Goal: Transaction & Acquisition: Purchase product/service

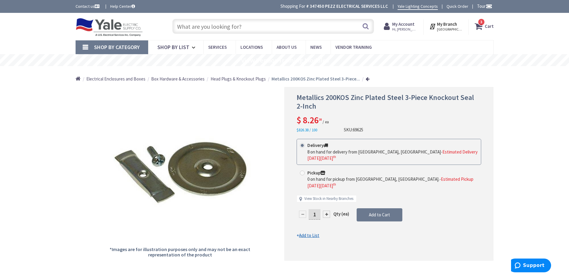
click at [232, 25] on input "text" at bounding box center [273, 26] width 202 height 15
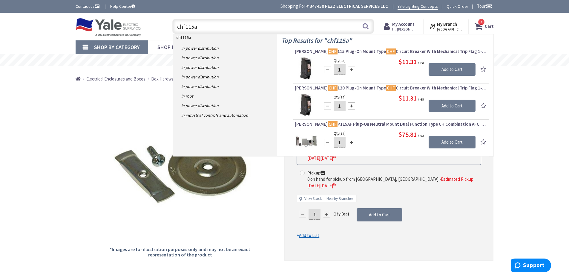
type input "chf115af"
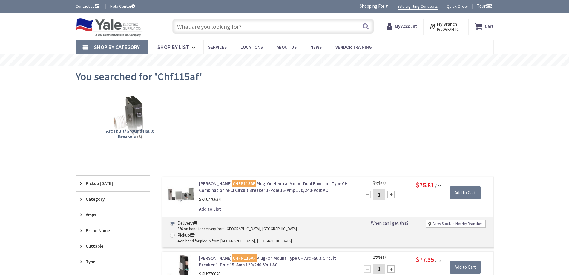
type input "[GEOGRAPHIC_DATA], [GEOGRAPHIC_DATA]"
click at [487, 28] on strong "Cart" at bounding box center [489, 26] width 9 height 11
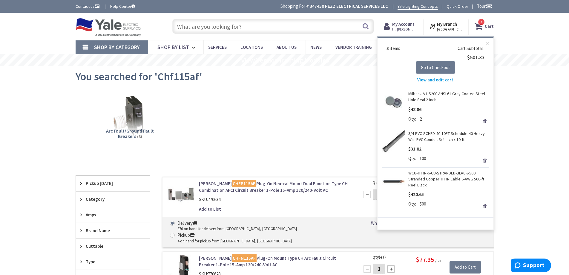
click at [428, 80] on span "View and edit cart" at bounding box center [435, 80] width 36 height 6
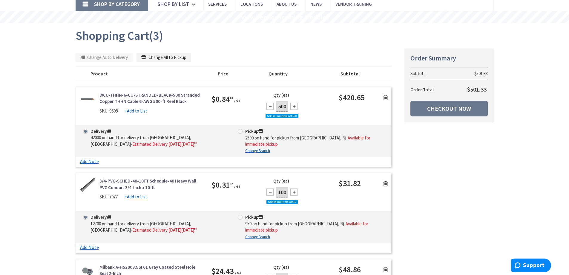
scroll to position [120, 0]
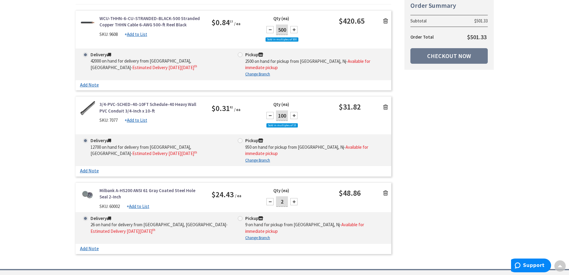
click at [384, 193] on icon at bounding box center [385, 193] width 5 height 6
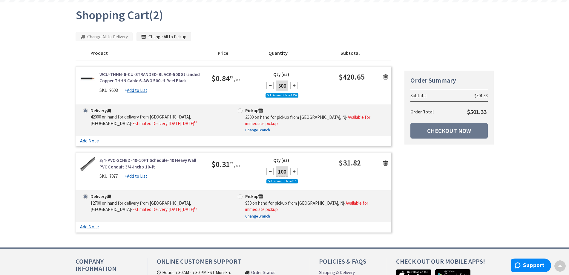
scroll to position [0, 0]
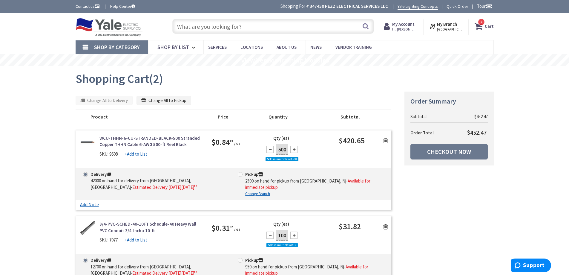
click at [433, 199] on div "Summary Order Summary Subtotal $452.47 Order Total $452.47 Checkout Now Some it…" at bounding box center [284, 195] width 427 height 208
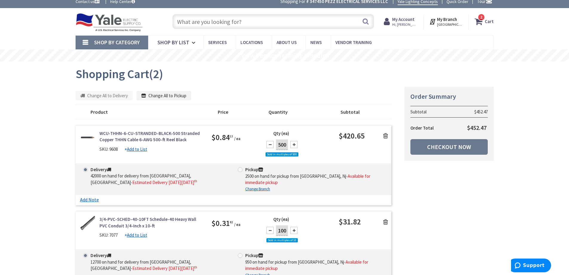
scroll to position [60, 0]
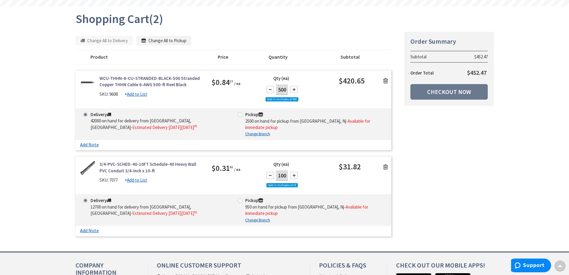
click at [448, 201] on div "Summary Order Summary Subtotal $452.47 Order Total $452.47 Checkout Now Some it…" at bounding box center [284, 135] width 427 height 208
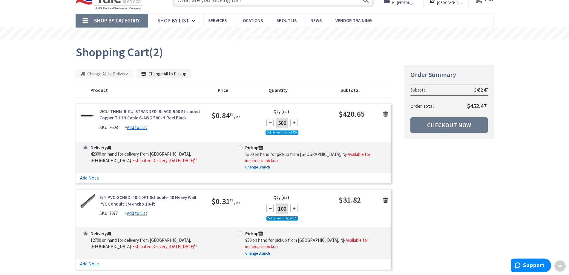
scroll to position [0, 0]
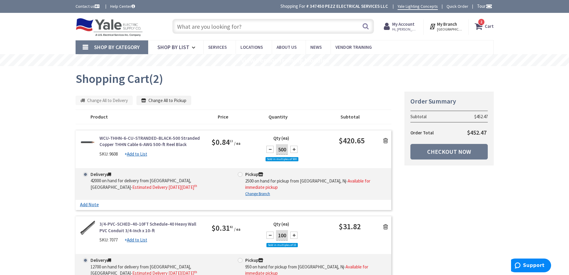
click at [270, 25] on input "text" at bounding box center [273, 26] width 202 height 15
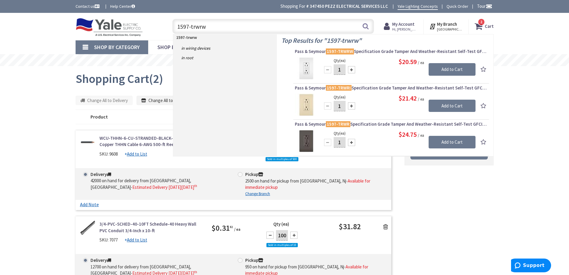
type input "1597-trwrw"
click at [342, 70] on input "1" at bounding box center [340, 69] width 12 height 10
type input "10"
click at [452, 66] on input "Add to Cart" at bounding box center [452, 69] width 47 height 13
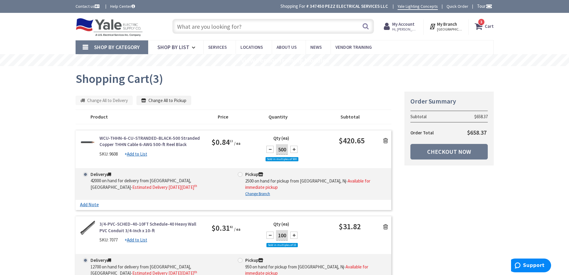
scroll to position [120, 0]
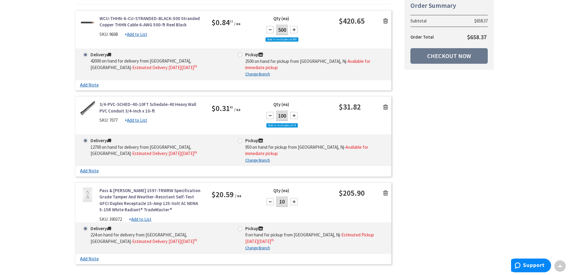
click at [157, 199] on link "Pass & [PERSON_NAME] 1597-TRWRW Specification Grade Tamper And Weather-Resistan…" at bounding box center [151, 200] width 103 height 26
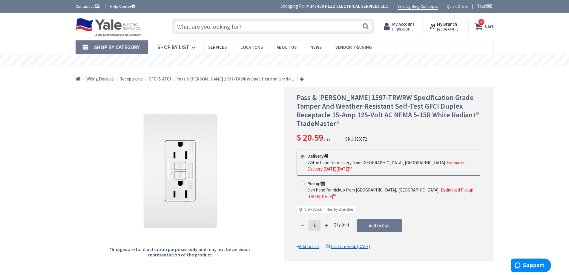
click at [402, 26] on strong "My Account" at bounding box center [403, 24] width 22 height 6
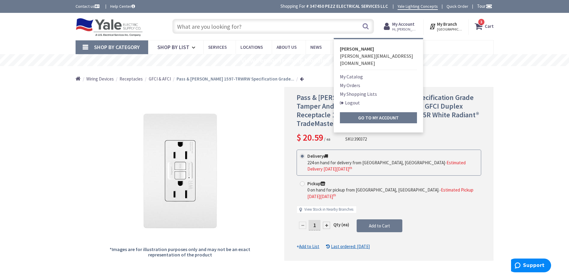
click at [351, 82] on link "My Orders" at bounding box center [350, 85] width 20 height 7
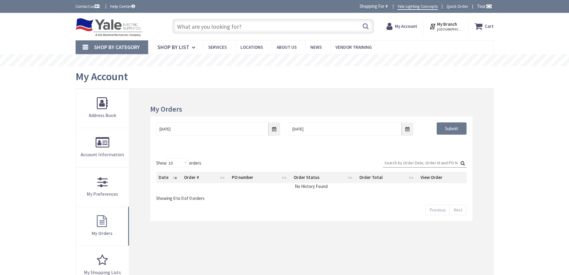
click at [279, 31] on input "text" at bounding box center [273, 26] width 202 height 15
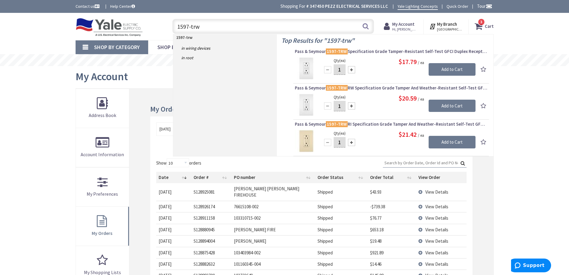
drag, startPoint x: 238, startPoint y: 28, endPoint x: 74, endPoint y: 21, distance: 164.2
click at [75, 22] on div "Toggle Nav 1597-trw 1597-trw Search 3 3 3 items Cart My Cart 3" at bounding box center [284, 26] width 427 height 20
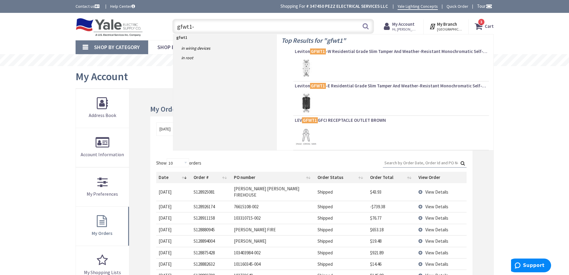
type input "gfwt1-w"
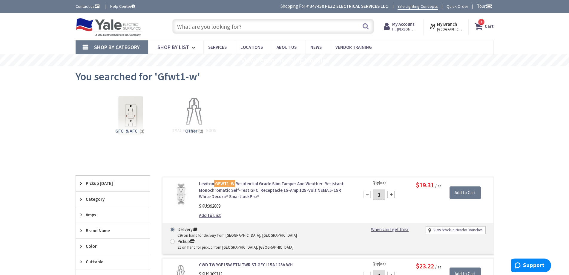
click at [257, 31] on input "text" at bounding box center [273, 26] width 202 height 15
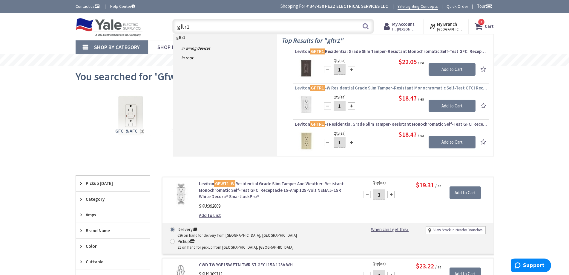
type input "gftr1"
click at [385, 87] on span "Leviton GFTR1 -W Residential Grade Slim Tamper-Resistant Monochromatic Self-Tes…" at bounding box center [391, 88] width 193 height 6
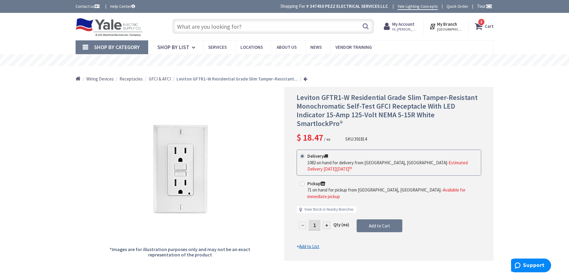
click at [43, 28] on div "Skip to Content Toggle Nav Search 3 3 3 items Cart My Cart" at bounding box center [284, 26] width 569 height 27
drag, startPoint x: 320, startPoint y: 97, endPoint x: 348, endPoint y: 98, distance: 27.5
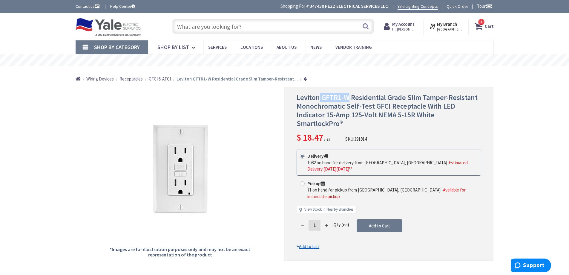
click at [348, 98] on span "Leviton GFTR1-W Residential Grade Slim Tamper-Resistant Monochromatic Self-Test…" at bounding box center [387, 110] width 181 height 35
copy span "GFTR1-W"
click at [482, 26] on icon at bounding box center [480, 26] width 10 height 11
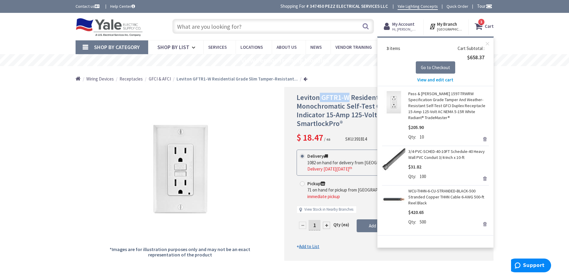
click at [484, 135] on link "Remove" at bounding box center [485, 139] width 8 height 8
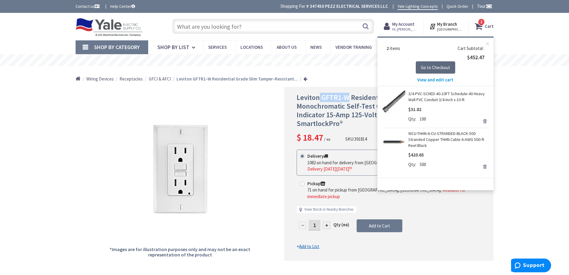
click at [431, 63] on button "Go to Checkout" at bounding box center [435, 67] width 39 height 13
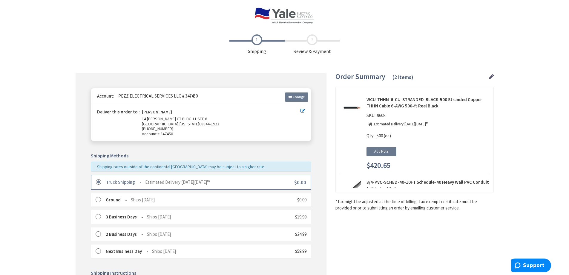
click at [381, 114] on span "9608" at bounding box center [381, 115] width 11 height 6
copy span "9608"
click at [287, 20] on img at bounding box center [285, 15] width 60 height 16
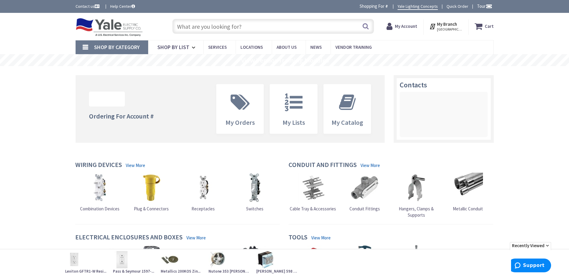
click at [481, 27] on icon at bounding box center [480, 26] width 10 height 11
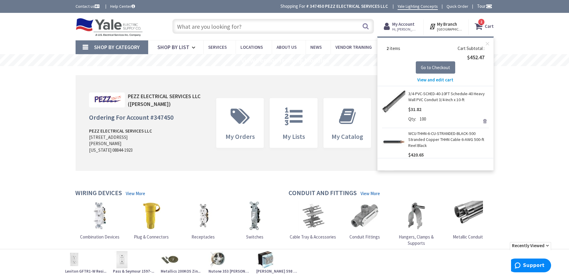
click at [444, 79] on span "View and edit cart" at bounding box center [435, 80] width 36 height 6
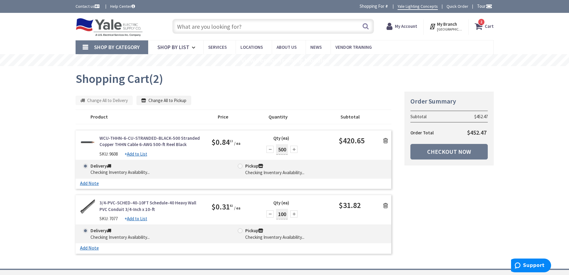
click at [225, 143] on span "$0.84 13" at bounding box center [222, 141] width 21 height 13
copy span "0.84 13"
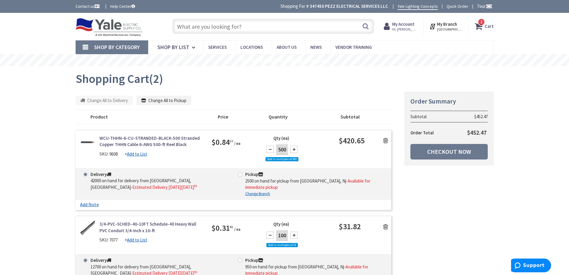
click at [114, 152] on span "SKU: 9608" at bounding box center [109, 154] width 18 height 6
copy span "9608"
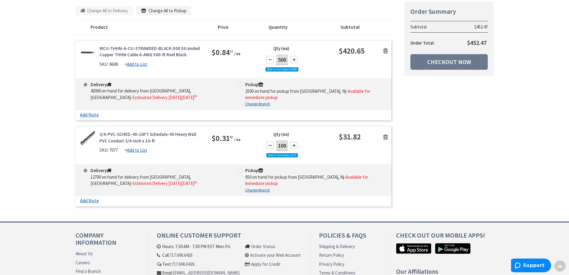
click at [224, 140] on span "$0.31 82" at bounding box center [222, 137] width 21 height 13
copy span "0.31 82"
click at [114, 150] on span "SKU: 7077" at bounding box center [109, 150] width 18 height 6
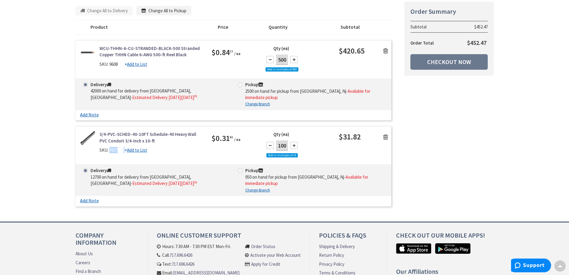
click at [113, 153] on div "SKU: 7077 + Add to List" at bounding box center [151, 150] width 103 height 6
click at [113, 152] on span "SKU: 7077" at bounding box center [109, 150] width 18 height 6
copy div "7077"
click at [226, 140] on span "$0.31 82" at bounding box center [222, 137] width 21 height 13
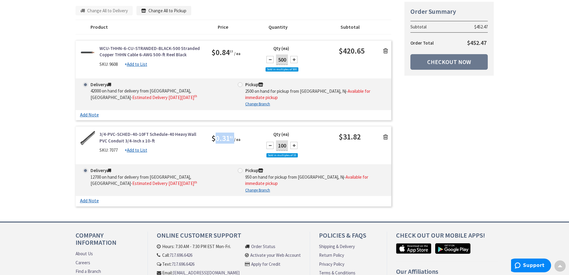
click at [226, 140] on span "$0.31 82" at bounding box center [222, 137] width 21 height 13
copy span "0.31 82"
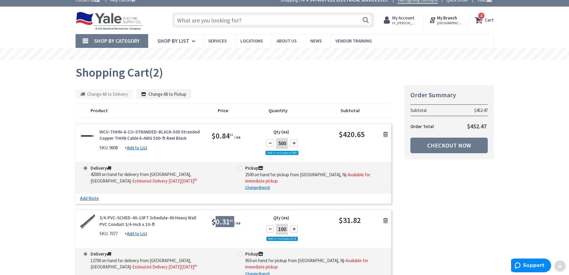
scroll to position [0, 0]
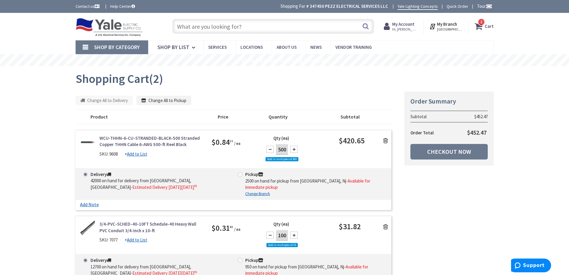
click at [466, 212] on div "Summary Order Summary Subtotal $452.47 Order Total $452.47 Checkout Now Some it…" at bounding box center [284, 195] width 427 height 208
drag, startPoint x: 458, startPoint y: 150, endPoint x: 469, endPoint y: 162, distance: 16.5
click at [458, 150] on link "Checkout Now" at bounding box center [449, 152] width 77 height 16
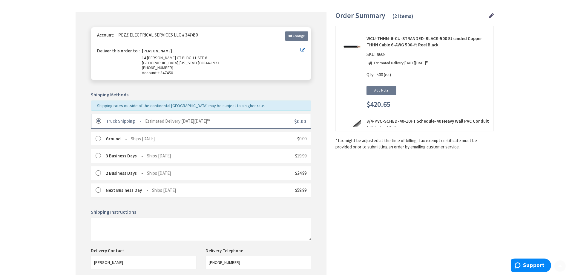
scroll to position [122, 0]
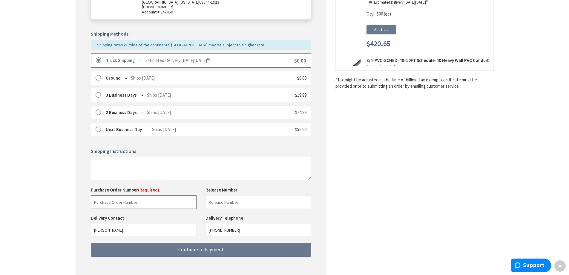
click at [164, 208] on input "text" at bounding box center [144, 201] width 106 height 13
paste input "104080885"
type input "104080885"
click at [234, 205] on input "text" at bounding box center [259, 201] width 106 height 13
type input "Stock"
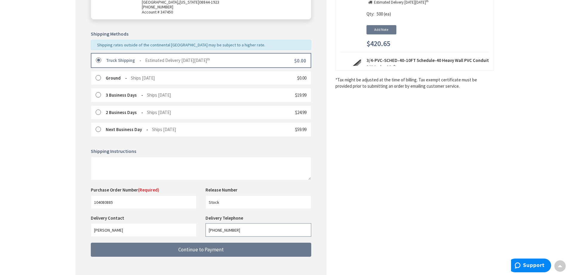
drag, startPoint x: 199, startPoint y: 225, endPoint x: 161, endPoint y: 201, distance: 45.4
click at [160, 215] on div "Delivery Contact [PERSON_NAME] Delivery Telephone [PHONE_NUMBER]" at bounding box center [200, 229] width 229 height 28
type input "6092551650"
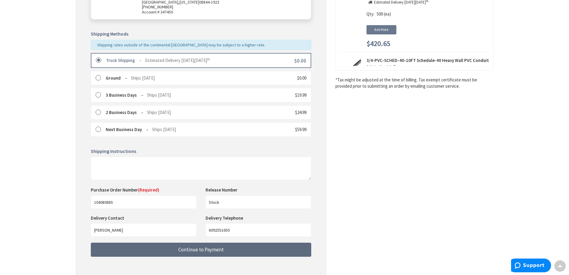
click at [244, 248] on button "Continue to Payment" at bounding box center [201, 249] width 221 height 14
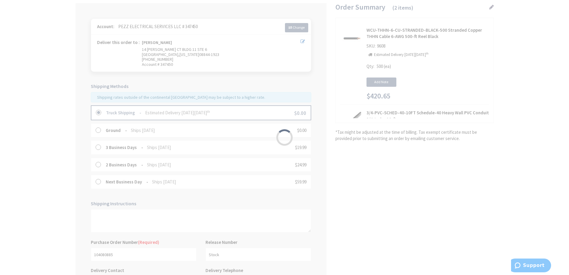
scroll to position [149, 0]
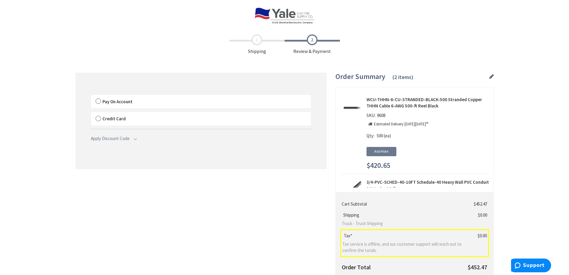
click at [98, 100] on label "Pay On Account" at bounding box center [201, 102] width 220 height 14
click at [91, 96] on input "Pay On Account" at bounding box center [91, 96] width 0 height 0
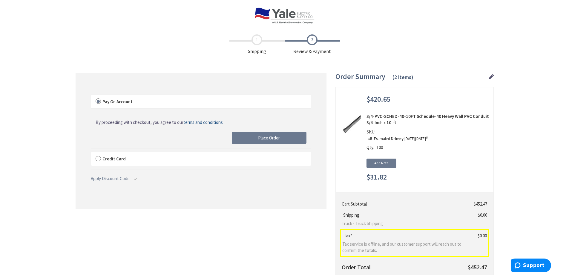
scroll to position [61, 0]
drag, startPoint x: 296, startPoint y: 135, endPoint x: 336, endPoint y: 115, distance: 44.4
click at [296, 135] on button "Place Order" at bounding box center [269, 137] width 75 height 13
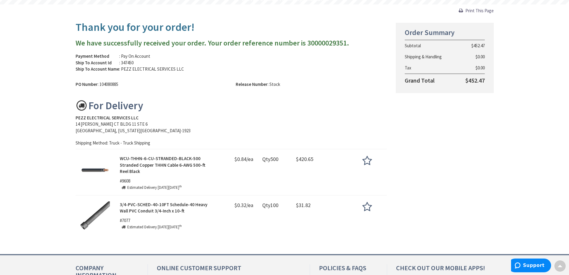
scroll to position [60, 0]
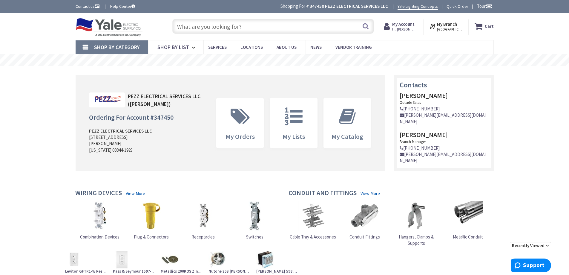
click at [300, 30] on input "text" at bounding box center [273, 26] width 202 height 15
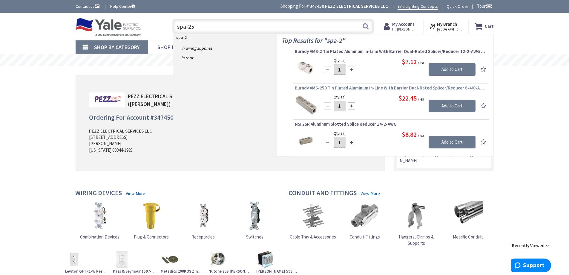
type input "spa-250"
